Goal: Information Seeking & Learning: Learn about a topic

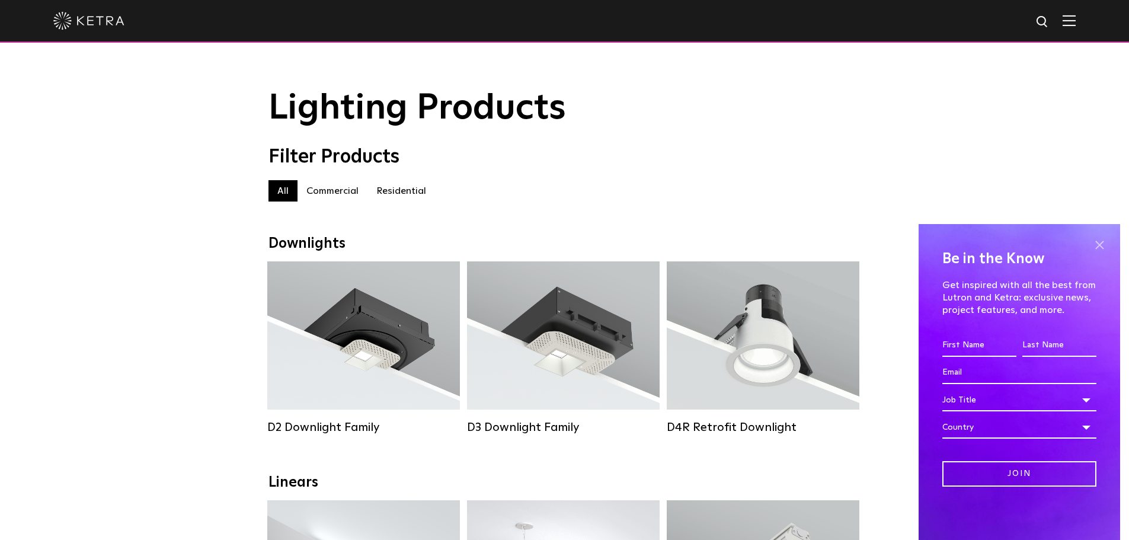
click at [1100, 239] on span at bounding box center [1100, 245] width 18 height 18
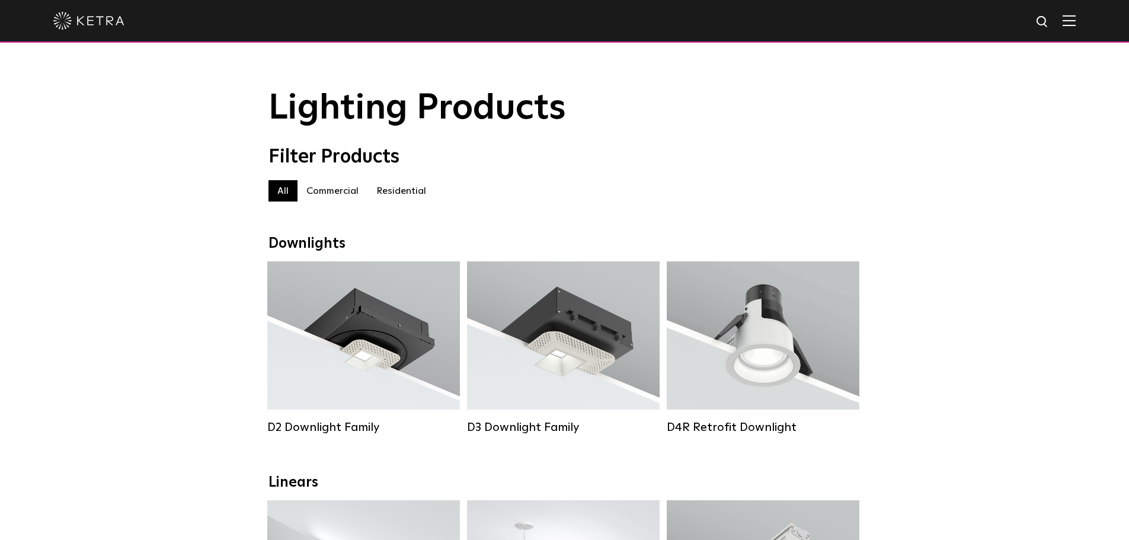
click at [1076, 23] on img at bounding box center [1069, 20] width 13 height 11
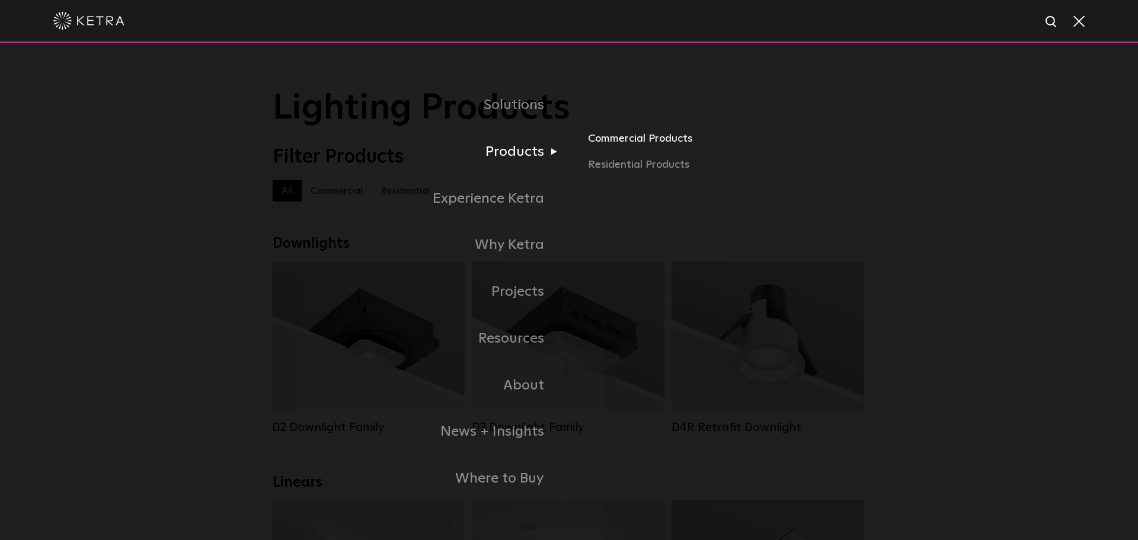
click at [612, 139] on link "Commercial Products" at bounding box center [726, 143] width 277 height 26
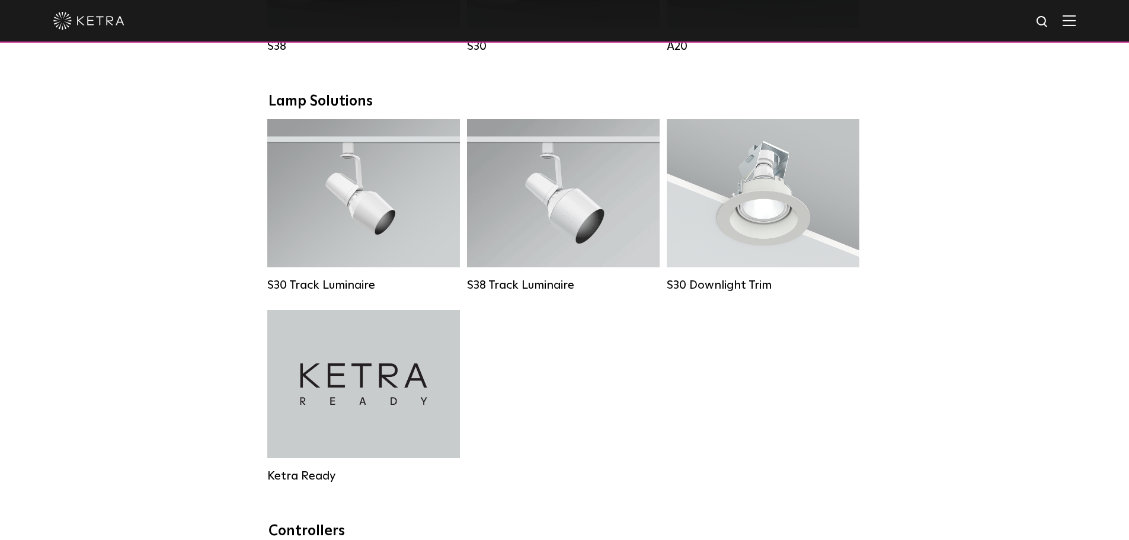
scroll to position [987, 0]
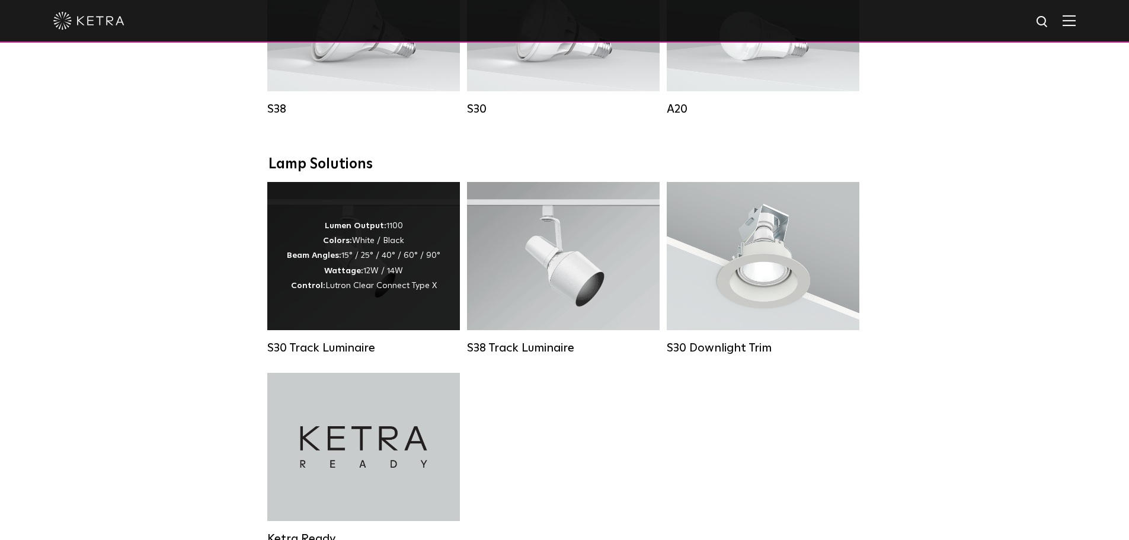
click at [410, 243] on div "Lumen Output: 1100 Colors: White / Black Beam Angles: 15° / 25° / 40° / 60° / 9…" at bounding box center [364, 256] width 154 height 75
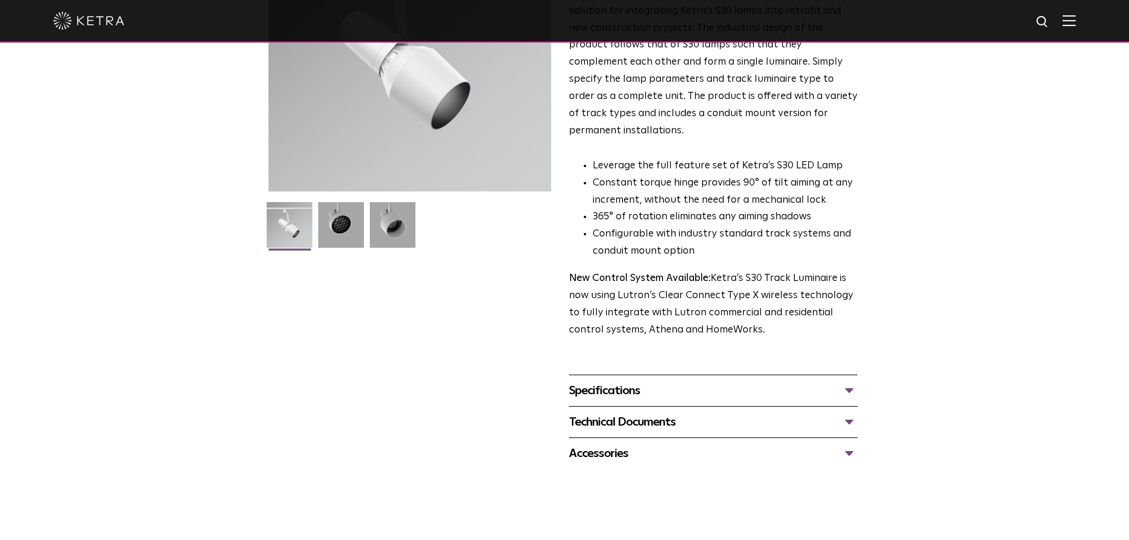
scroll to position [237, 0]
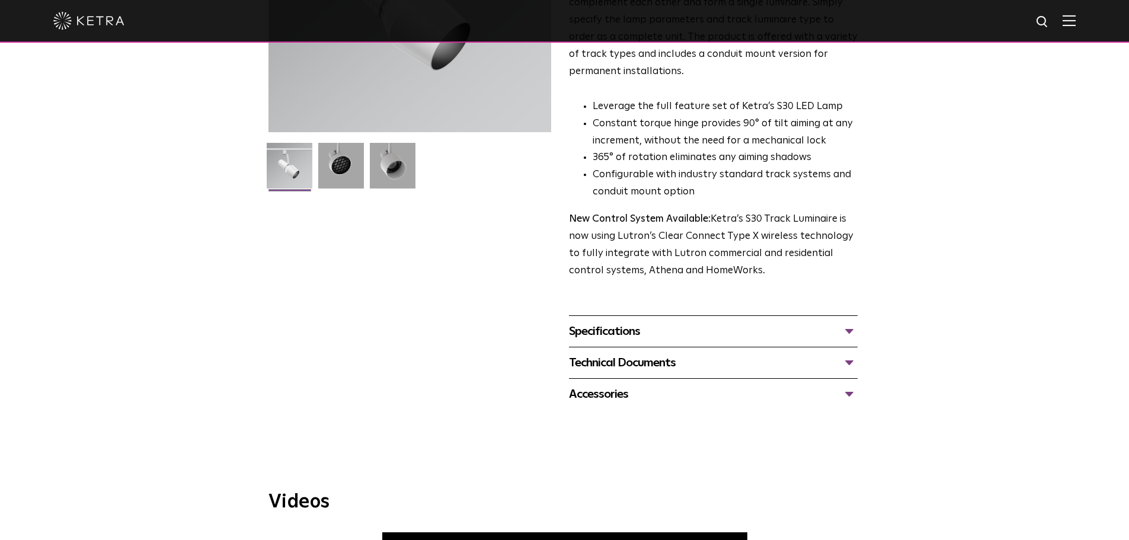
click at [616, 322] on div "Specifications" at bounding box center [713, 331] width 289 height 19
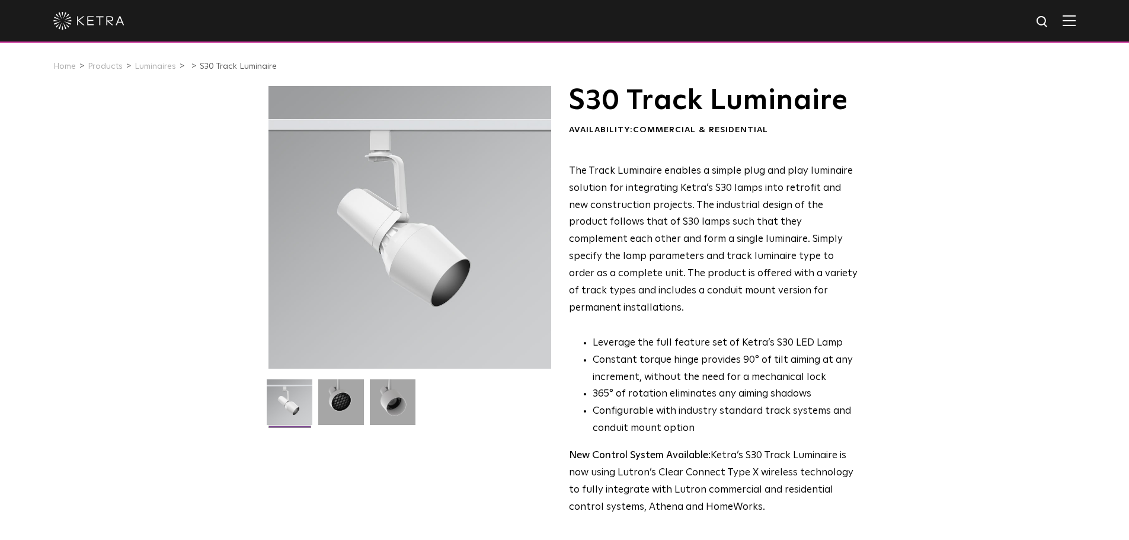
scroll to position [0, 0]
click at [361, 405] on img at bounding box center [341, 407] width 46 height 55
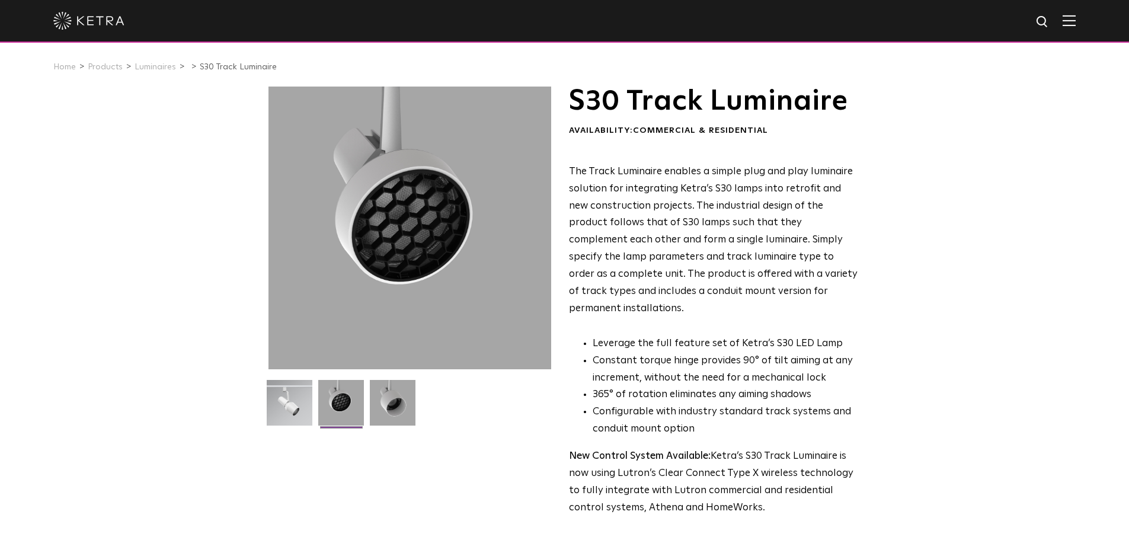
drag, startPoint x: 408, startPoint y: 403, endPoint x: 344, endPoint y: 404, distance: 64.0
click at [407, 403] on img at bounding box center [393, 407] width 46 height 55
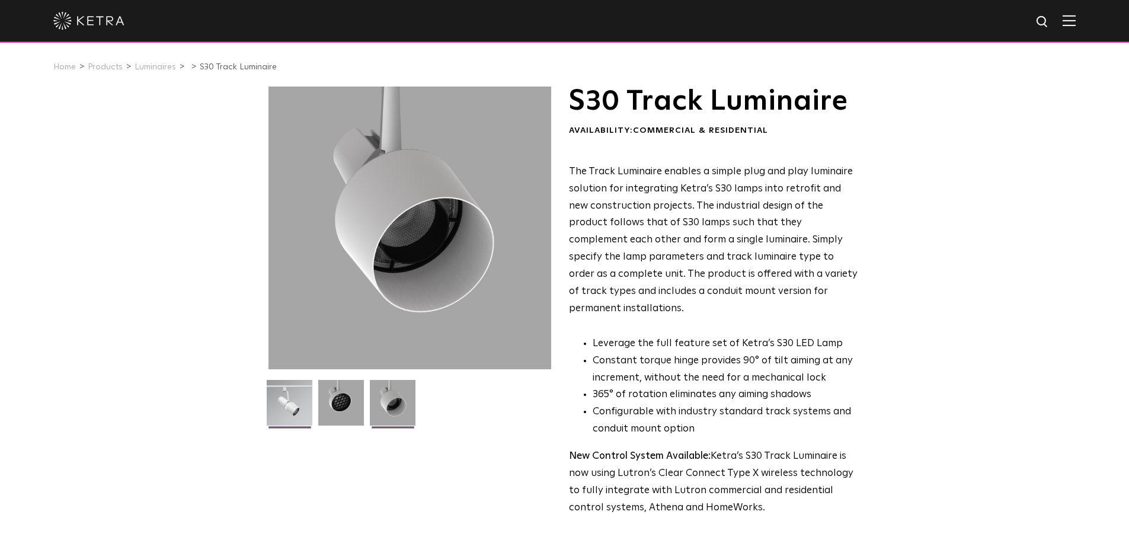
click at [308, 403] on img at bounding box center [290, 407] width 46 height 55
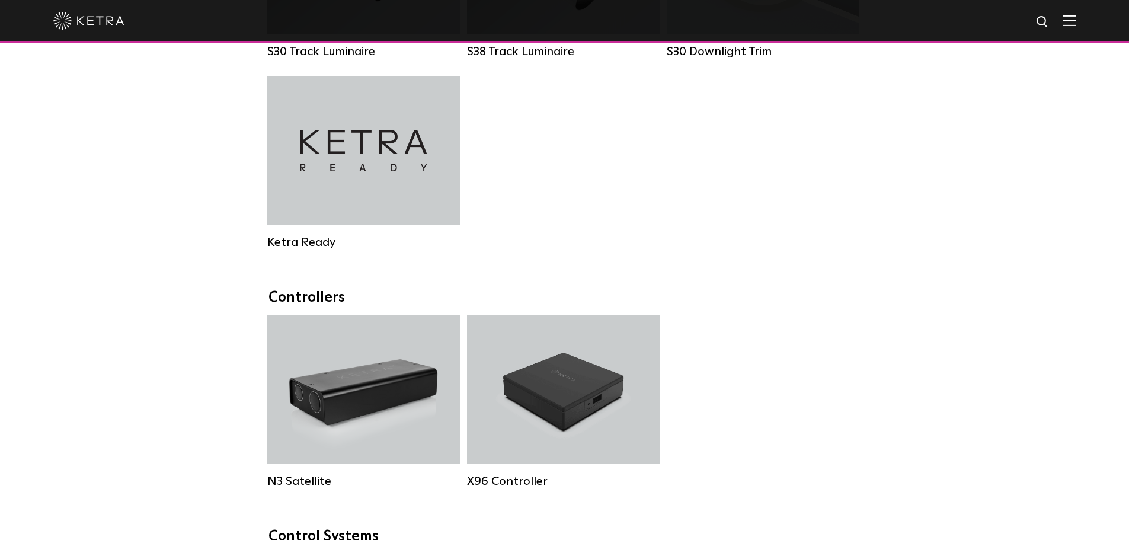
scroll to position [1046, 0]
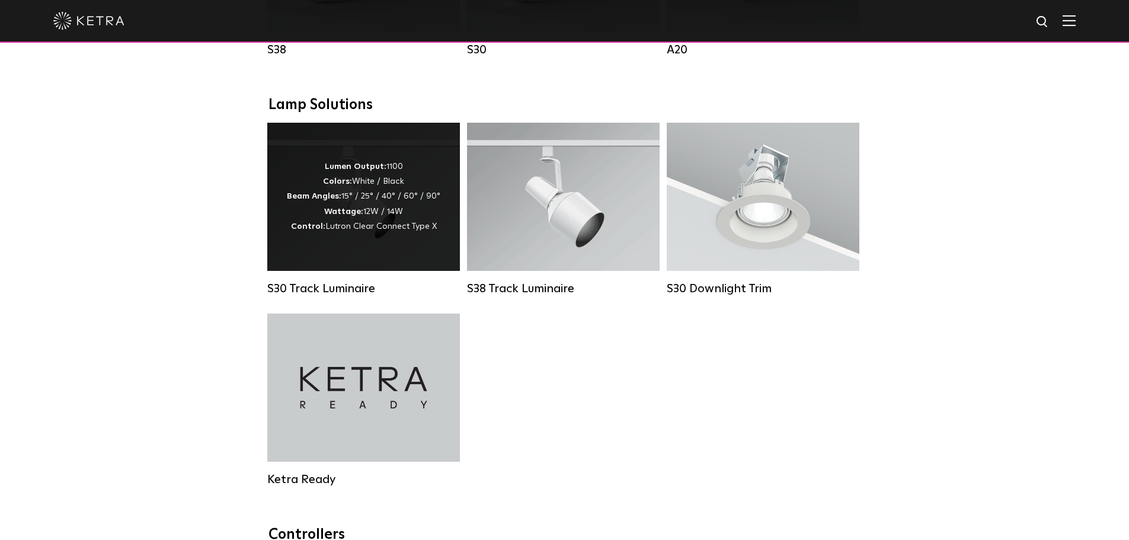
click at [374, 215] on div "Lumen Output: 1100 Colors: White / Black Beam Angles: 15° / 25° / 40° / 60° / 9…" at bounding box center [364, 196] width 154 height 75
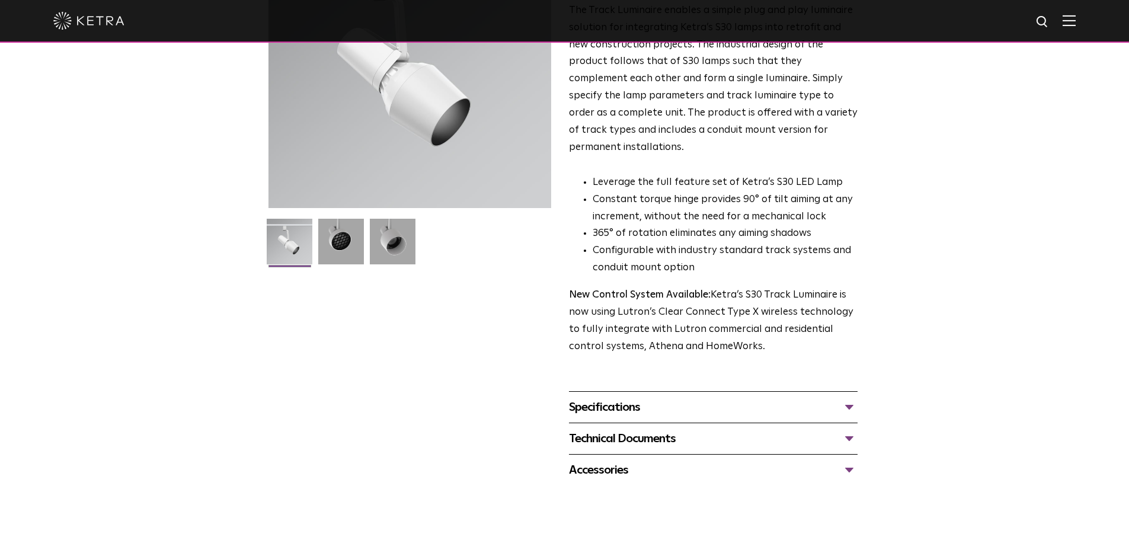
scroll to position [178, 0]
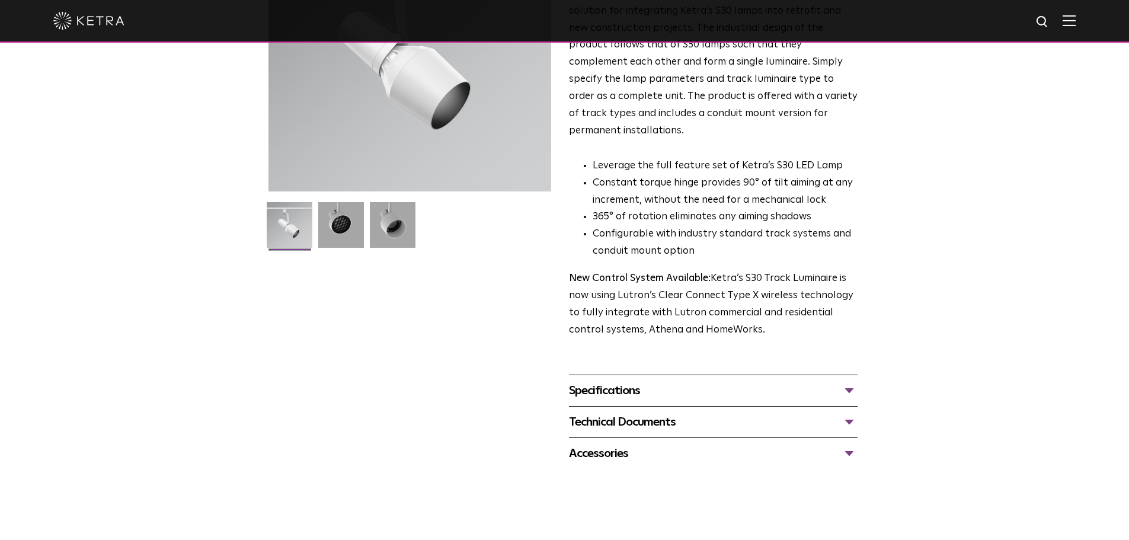
click at [616, 381] on div "Specifications" at bounding box center [713, 390] width 289 height 19
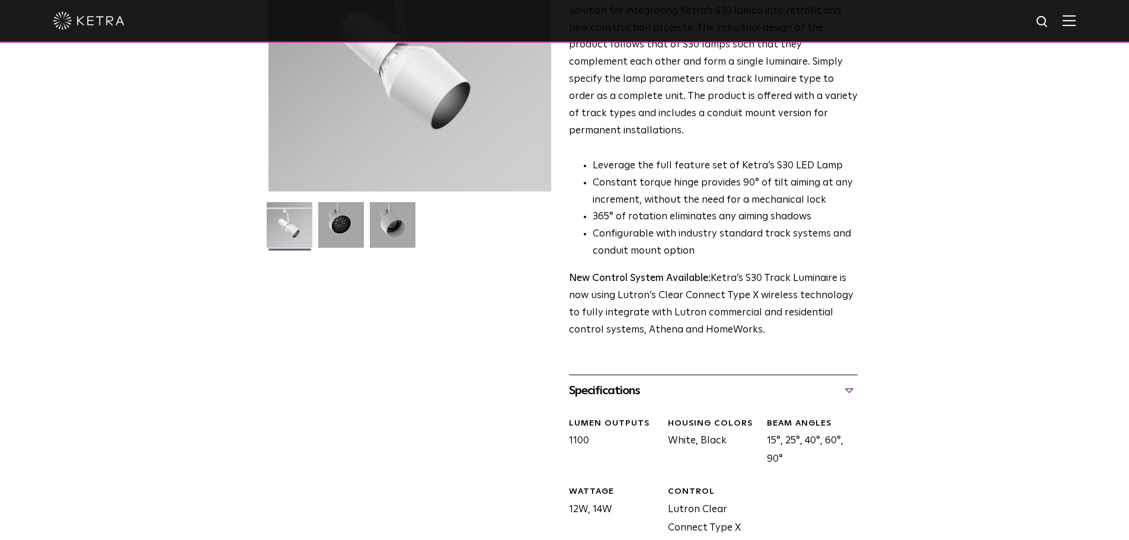
click at [611, 381] on div "Specifications" at bounding box center [713, 390] width 289 height 19
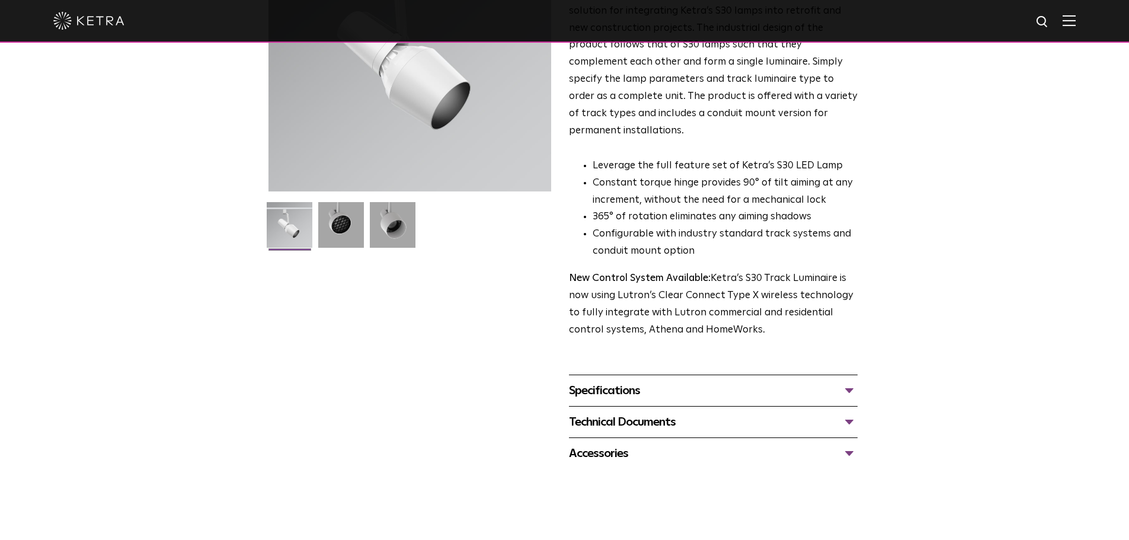
click at [613, 413] on div "Technical Documents" at bounding box center [713, 422] width 289 height 19
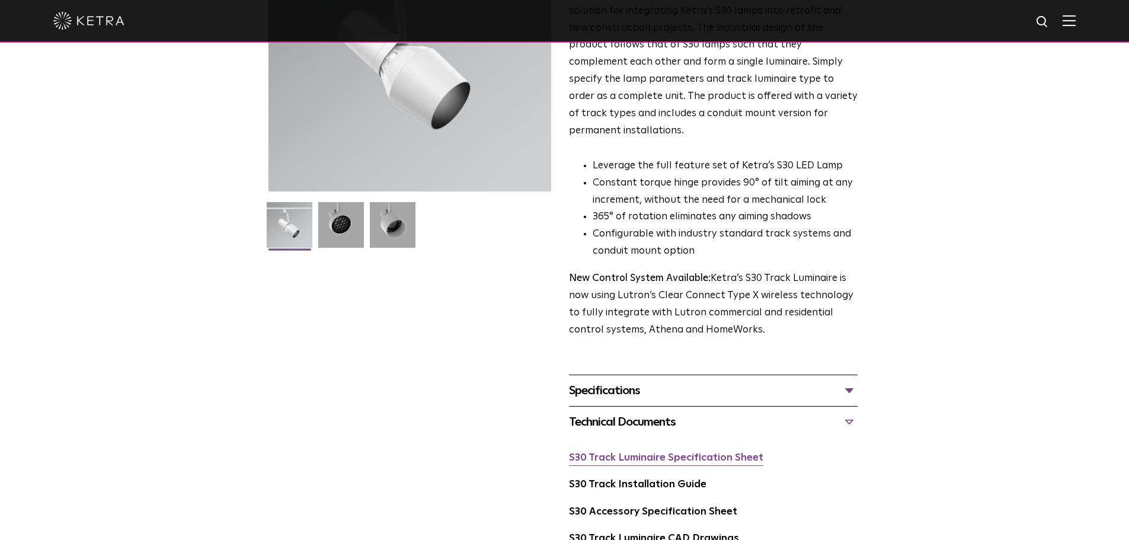
click at [613, 453] on link "S30 Track Luminaire Specification Sheet" at bounding box center [666, 458] width 194 height 10
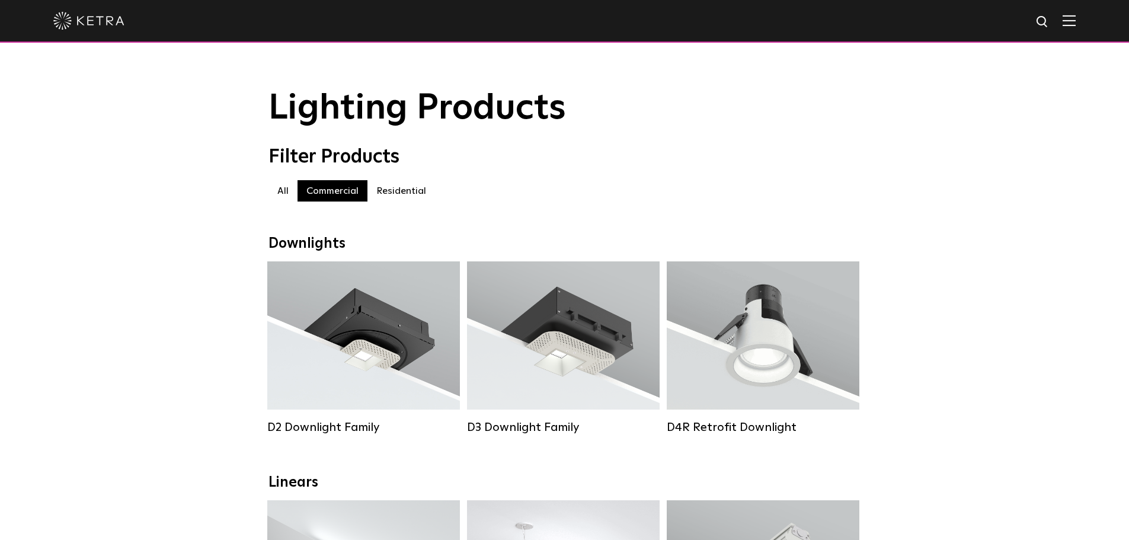
click at [282, 193] on label "All" at bounding box center [283, 190] width 29 height 21
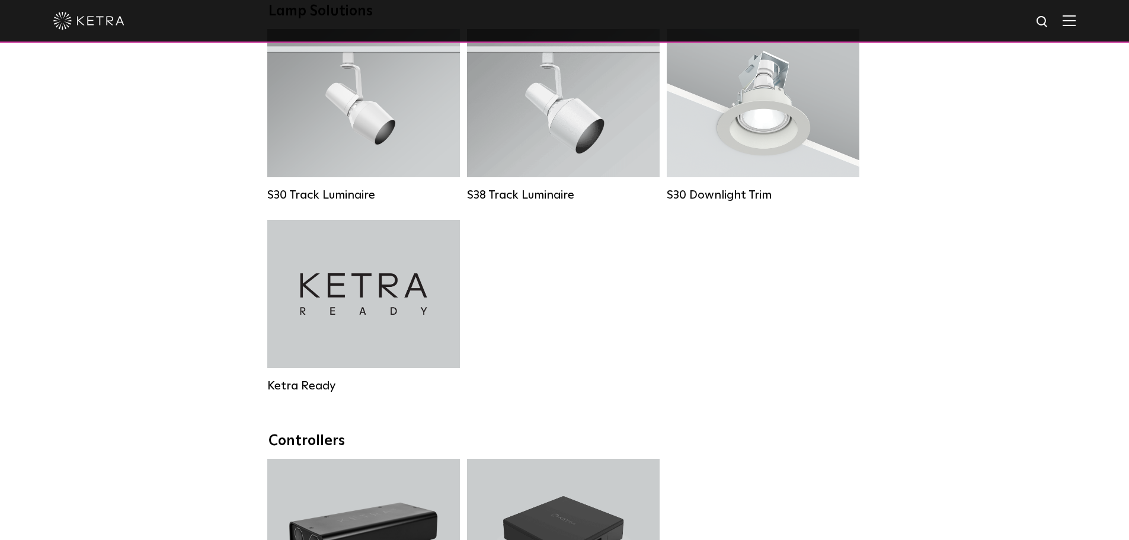
scroll to position [1067, 0]
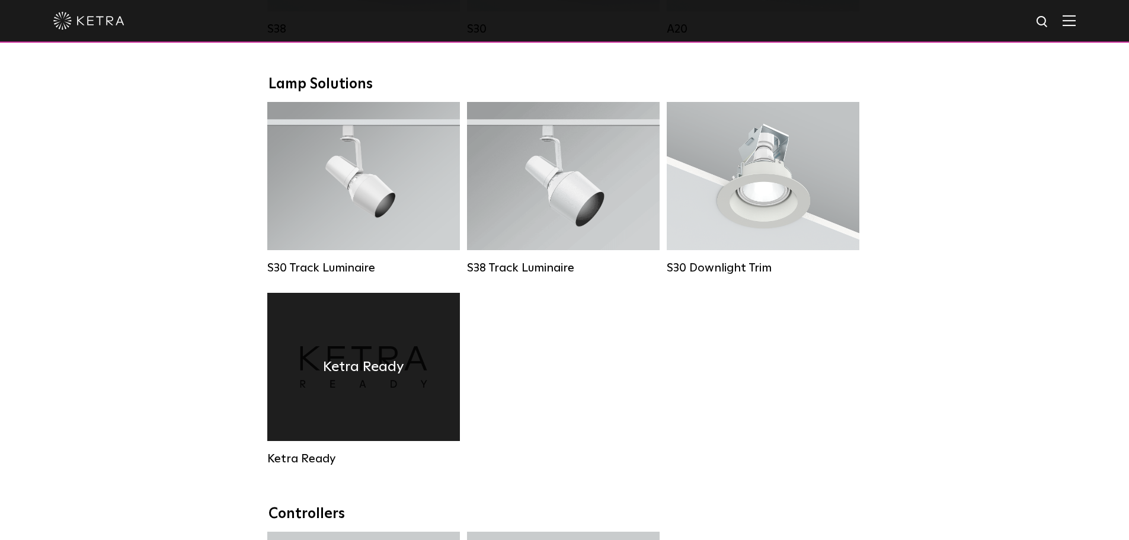
click at [391, 378] on h4 "Ketra Ready" at bounding box center [363, 367] width 81 height 23
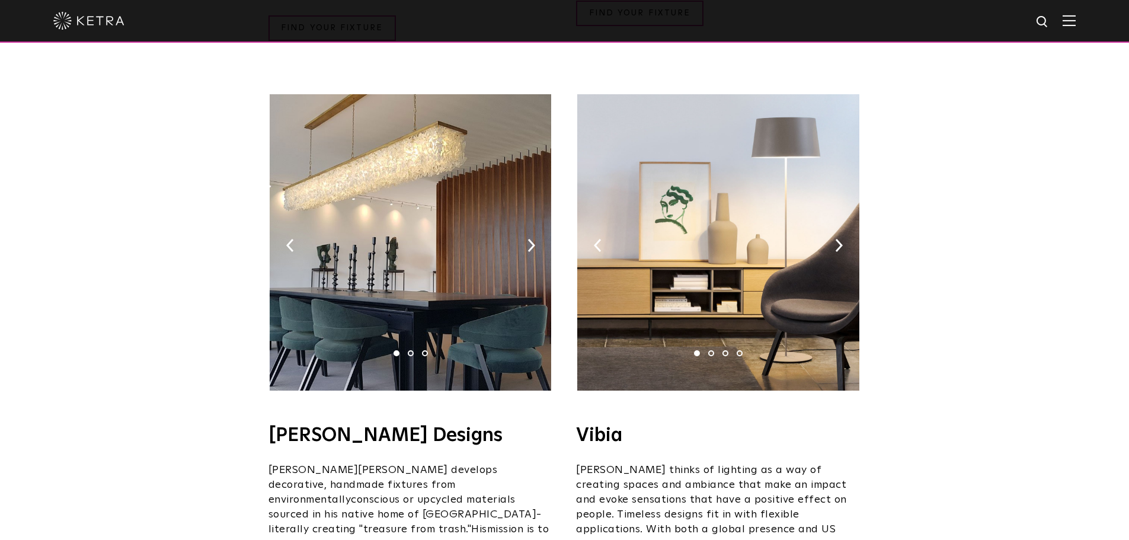
scroll to position [2016, 0]
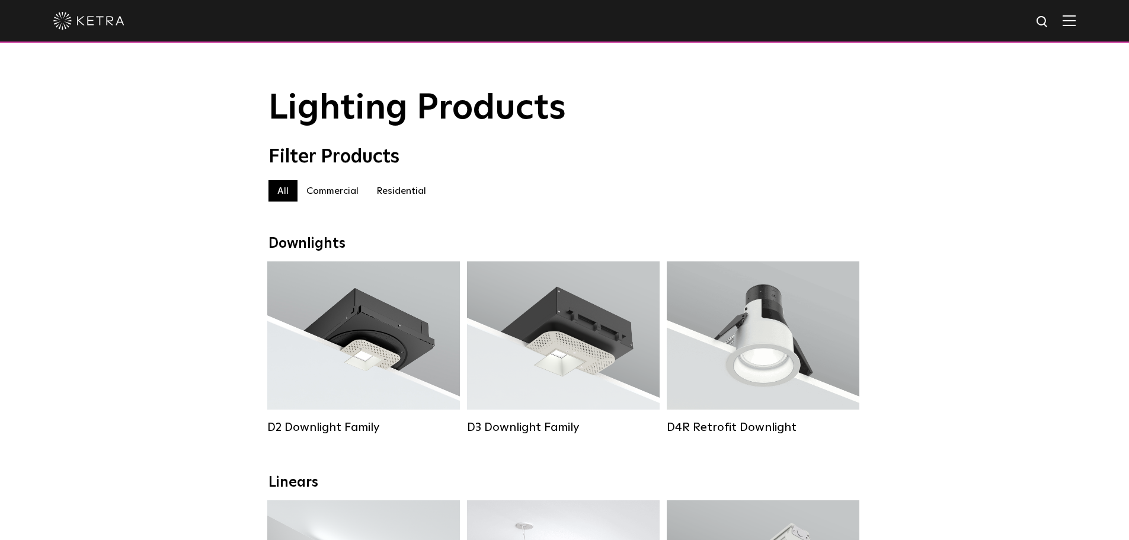
click at [322, 191] on label "Commercial" at bounding box center [333, 190] width 70 height 21
click at [287, 194] on label "All" at bounding box center [283, 190] width 29 height 21
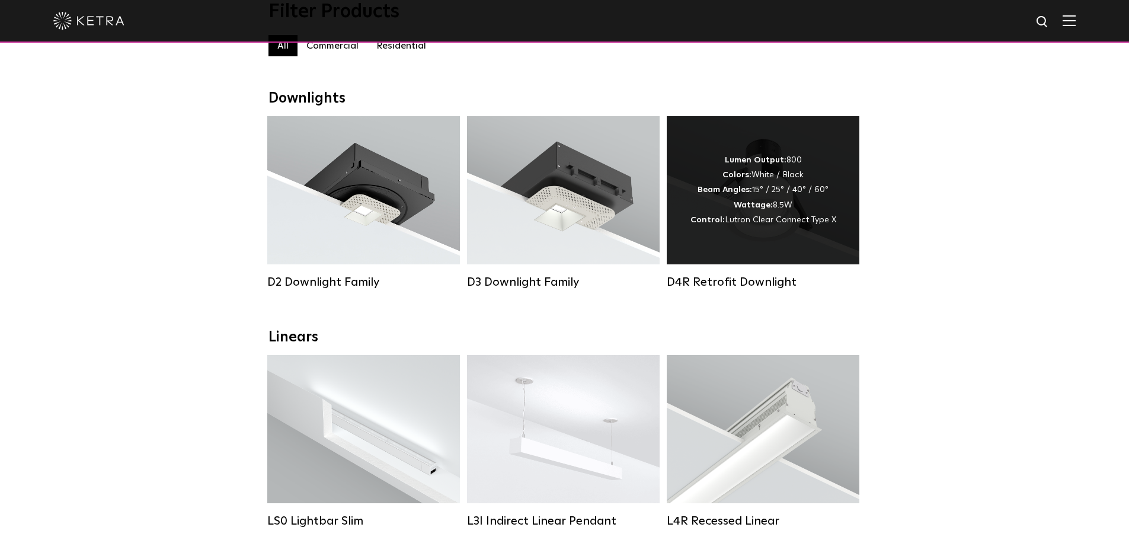
scroll to position [296, 0]
